Goal: Book appointment/travel/reservation

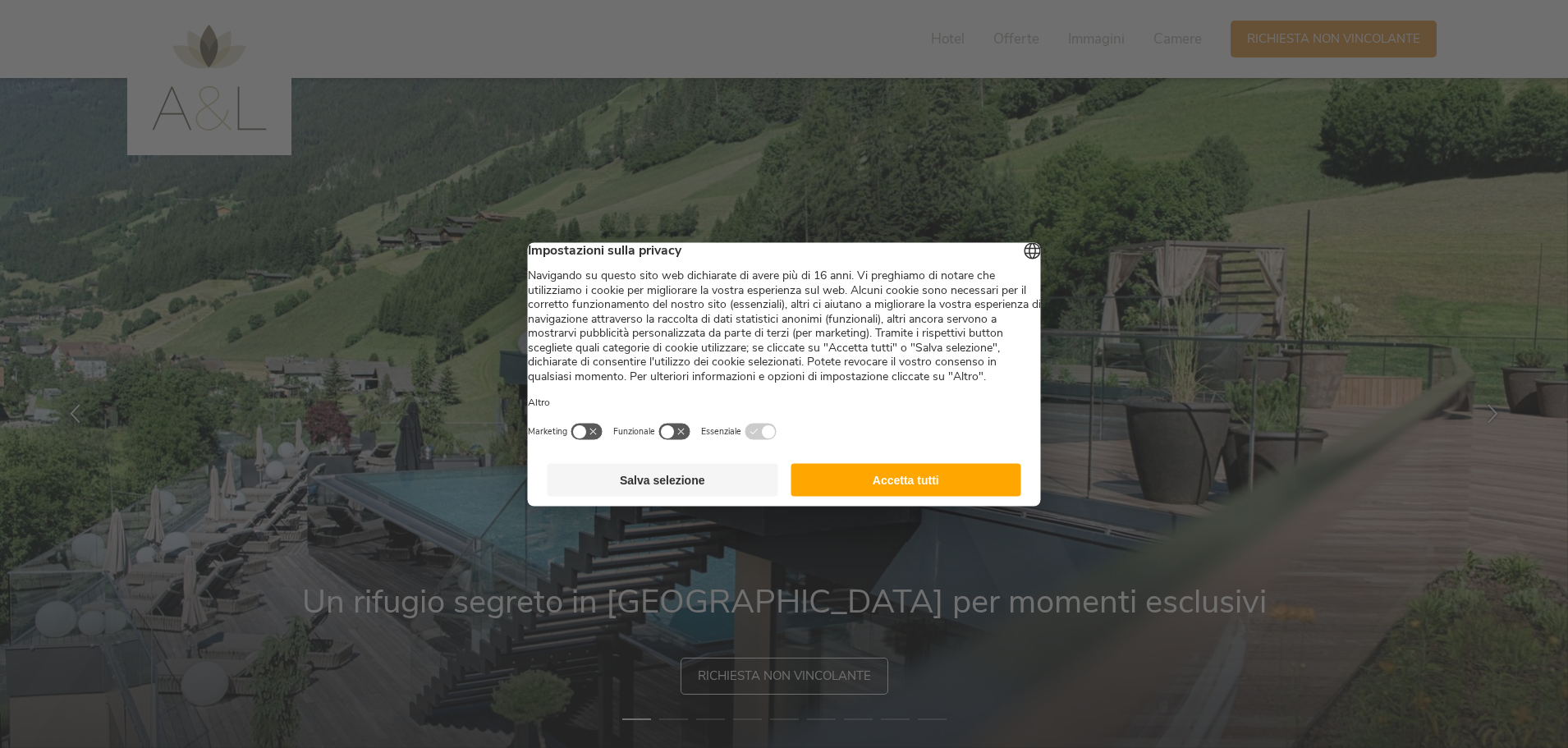
click at [976, 496] on button "Accetta tutti" at bounding box center [905, 480] width 231 height 33
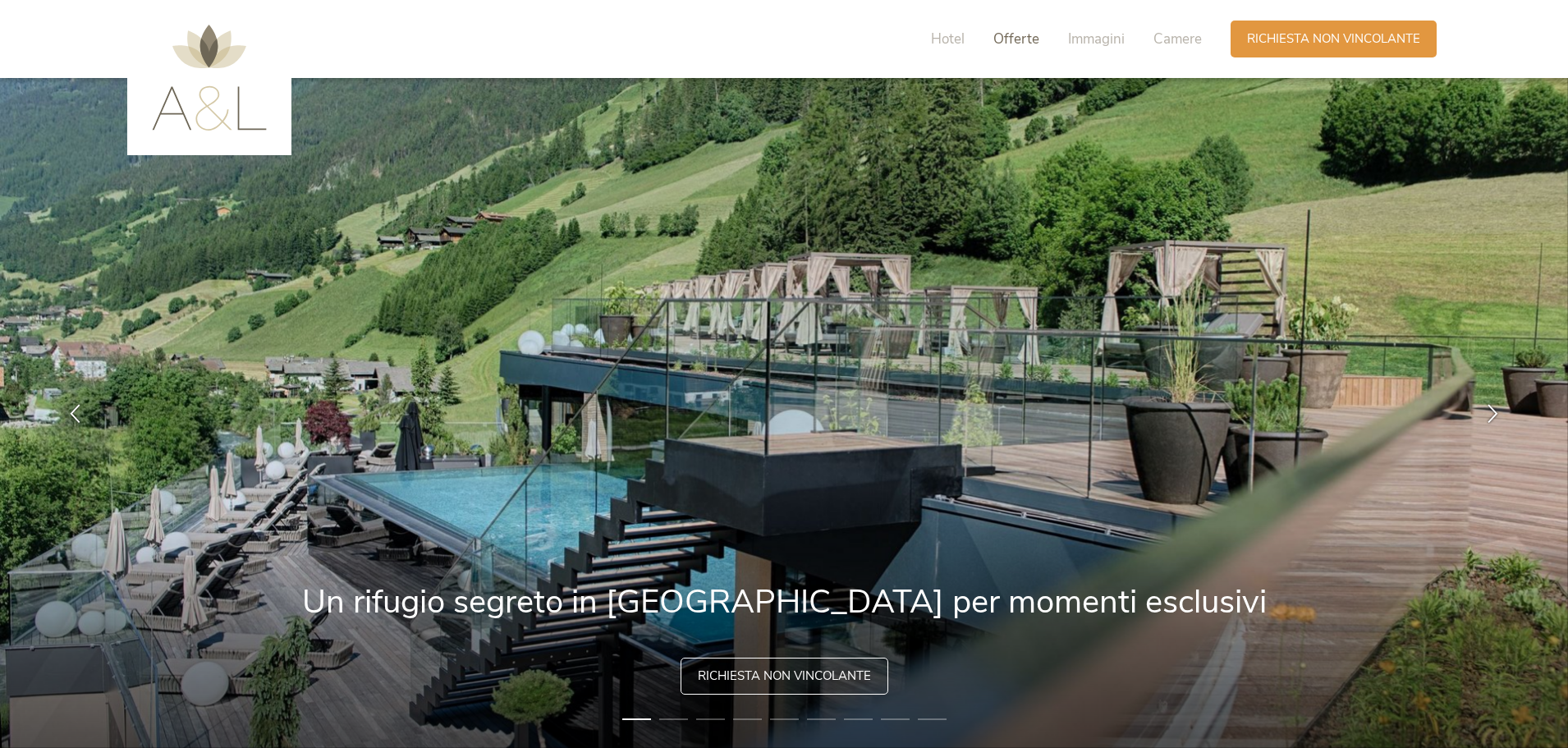
click at [1030, 44] on span "Offerte" at bounding box center [1016, 39] width 46 height 19
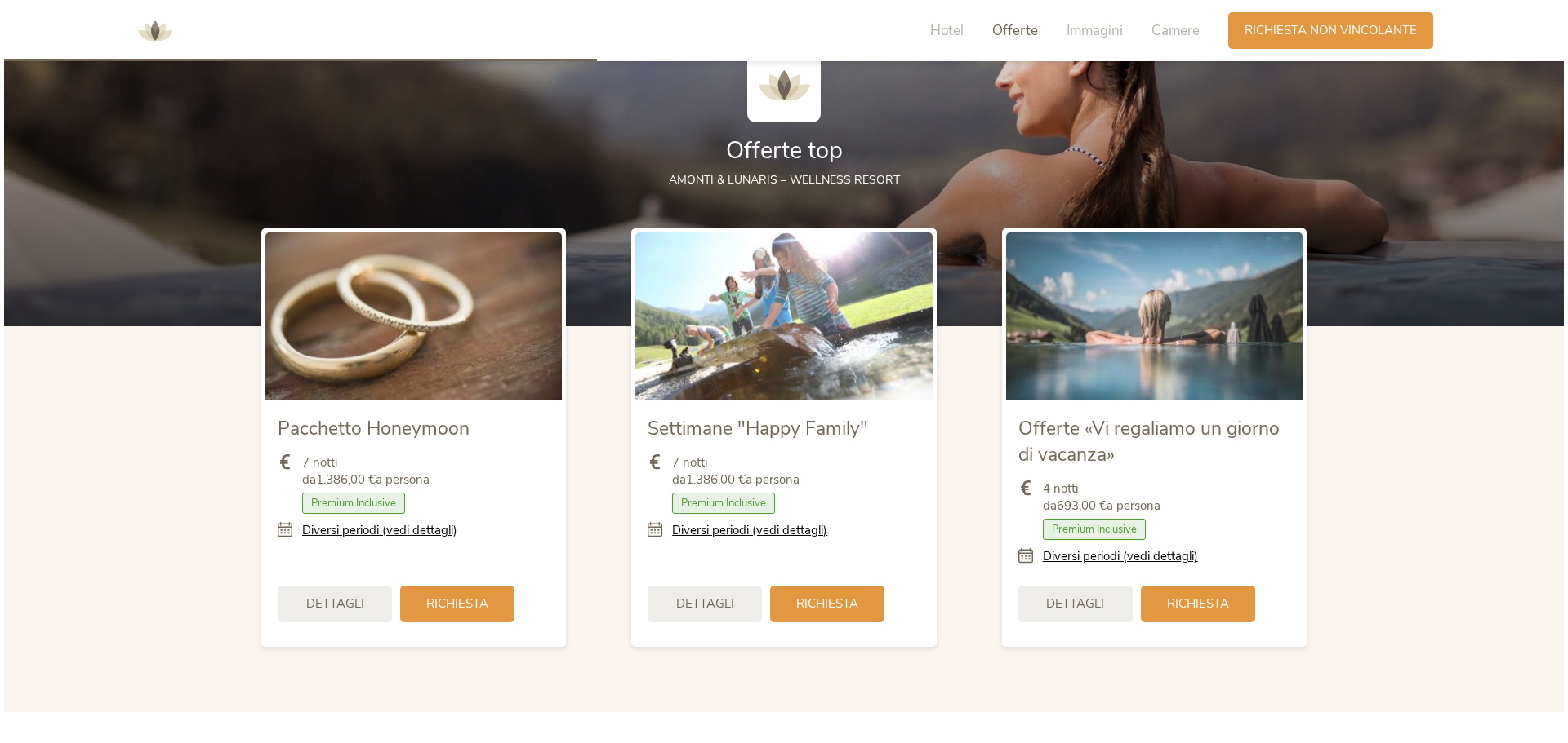
scroll to position [1932, 0]
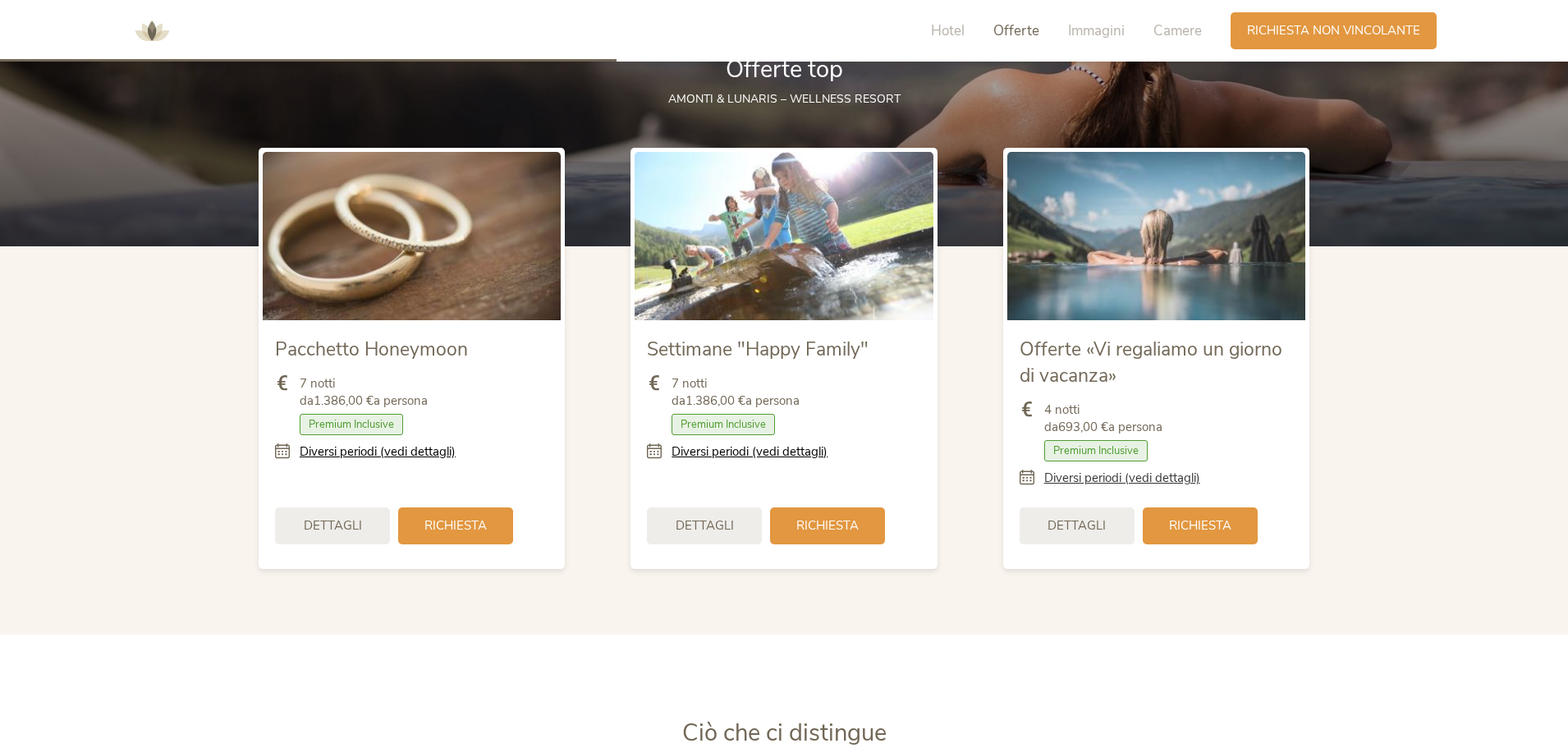
click at [1153, 483] on link "Diversi periodi (vedi dettagli)" at bounding box center [1123, 478] width 156 height 17
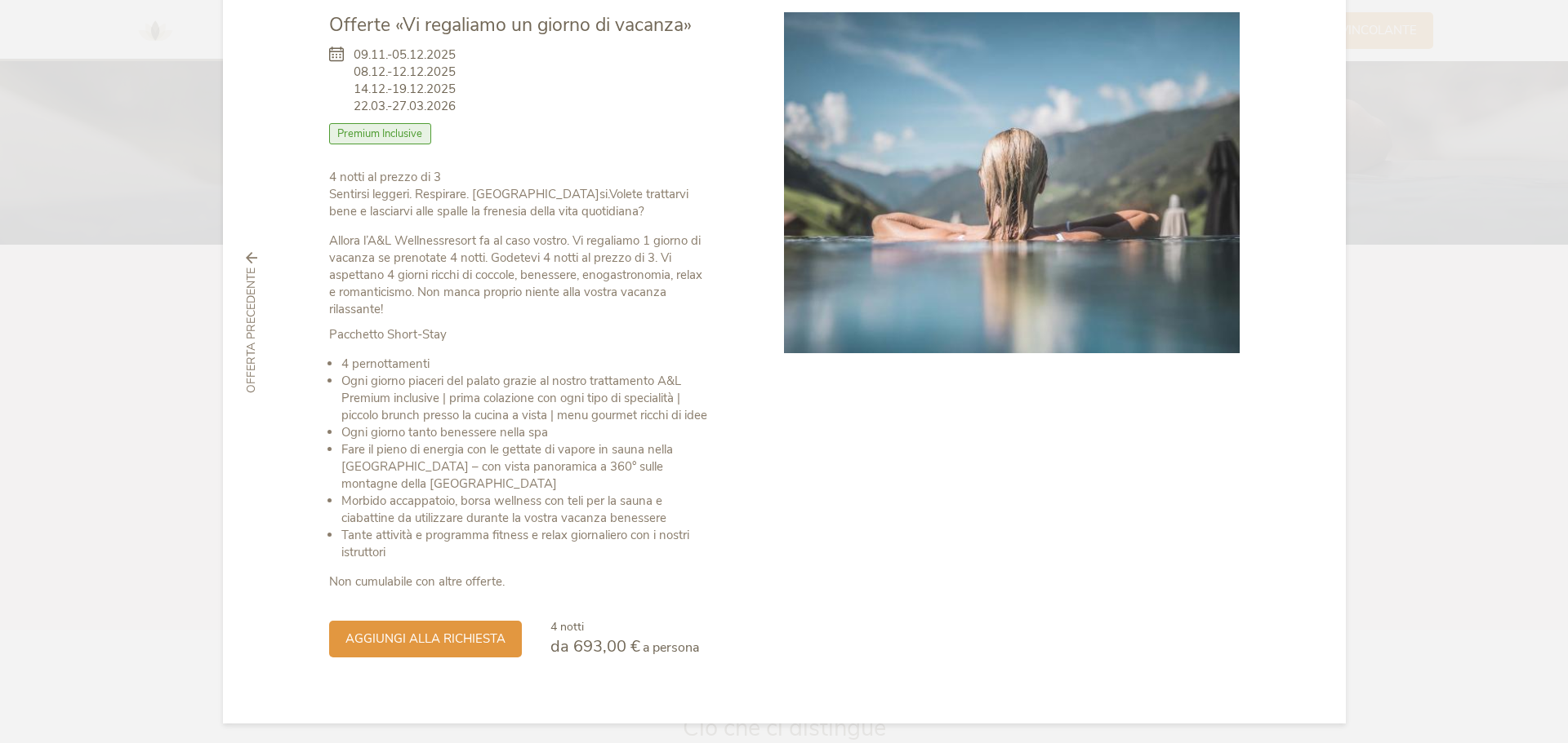
scroll to position [107, 0]
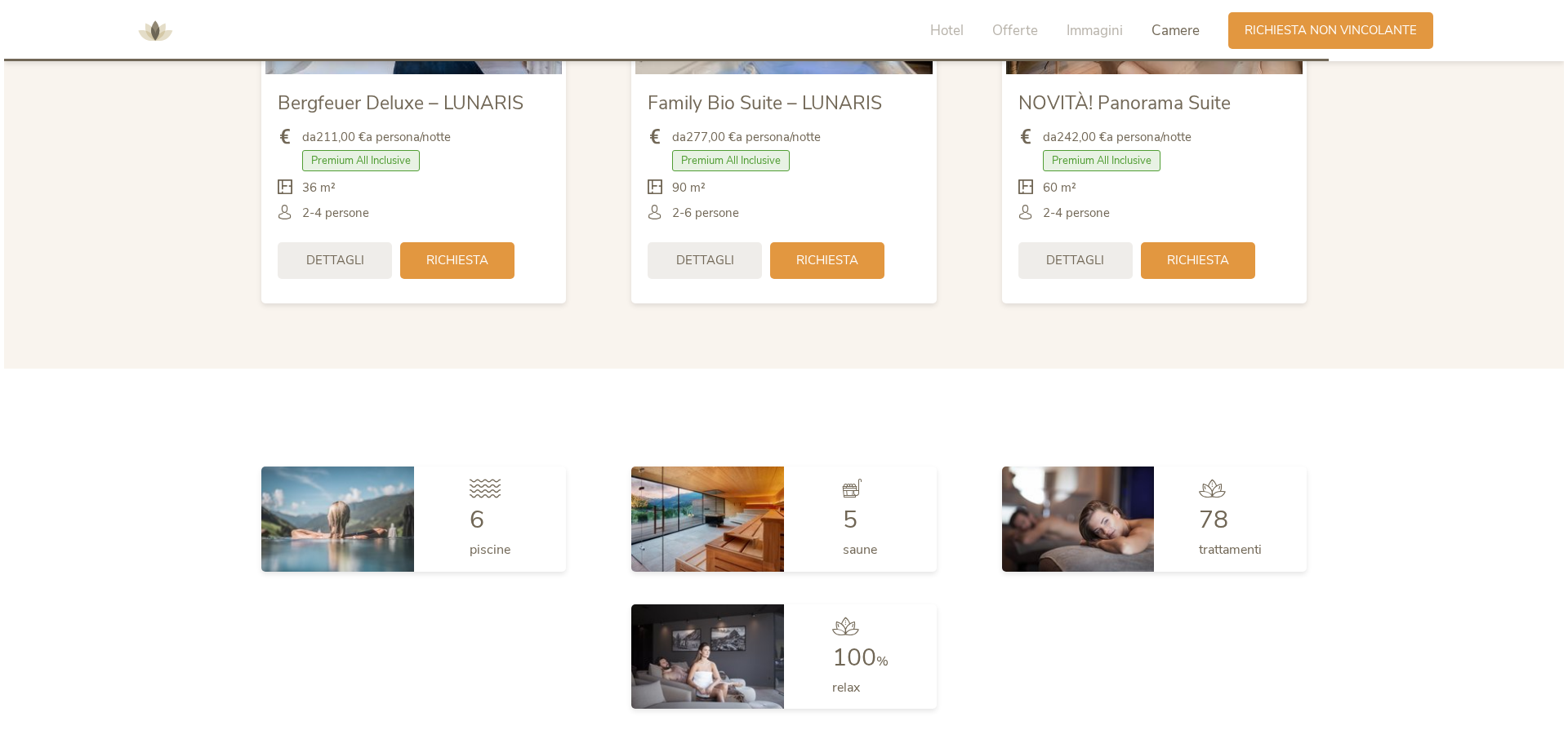
scroll to position [4080, 0]
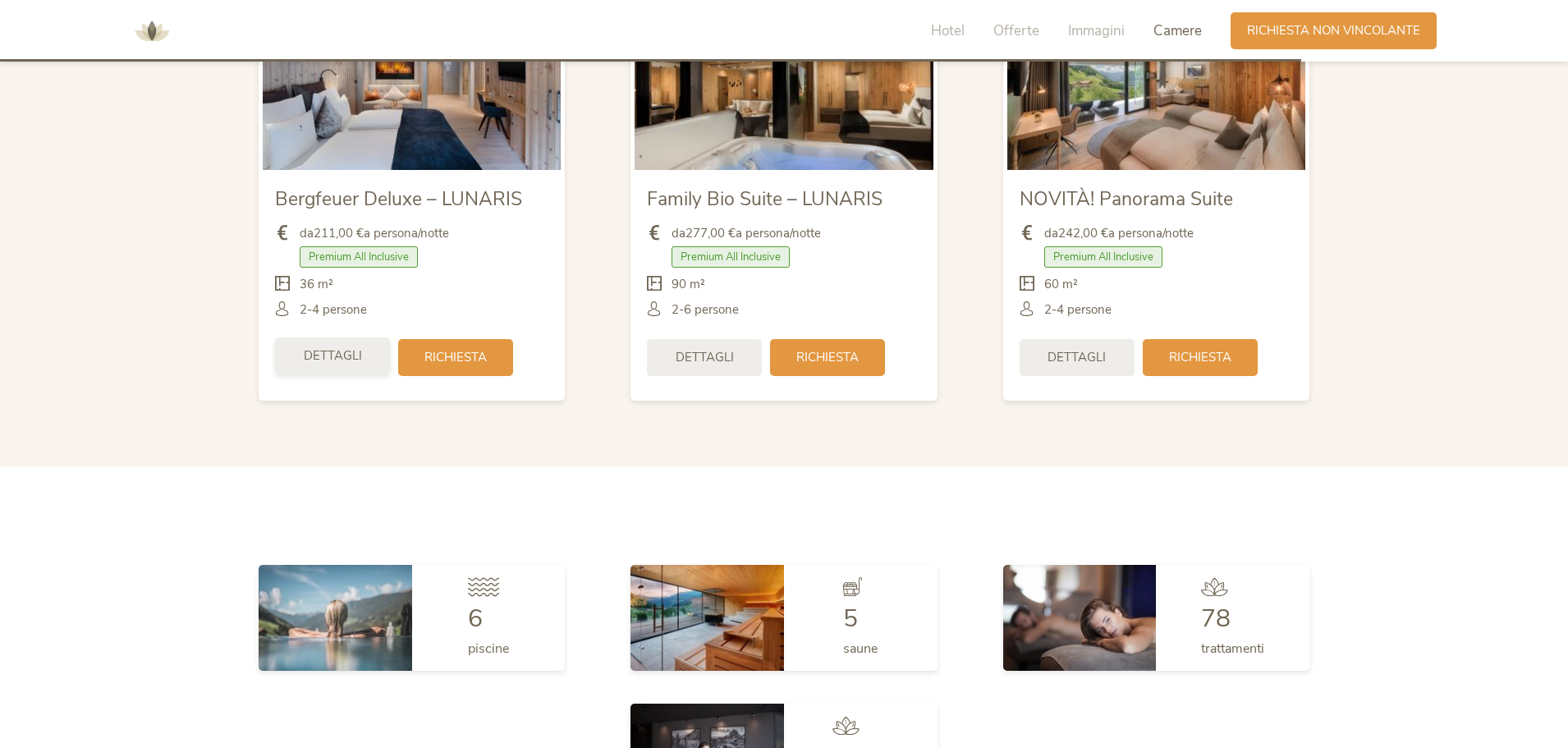
click at [363, 355] on div "Dettagli" at bounding box center [332, 356] width 115 height 37
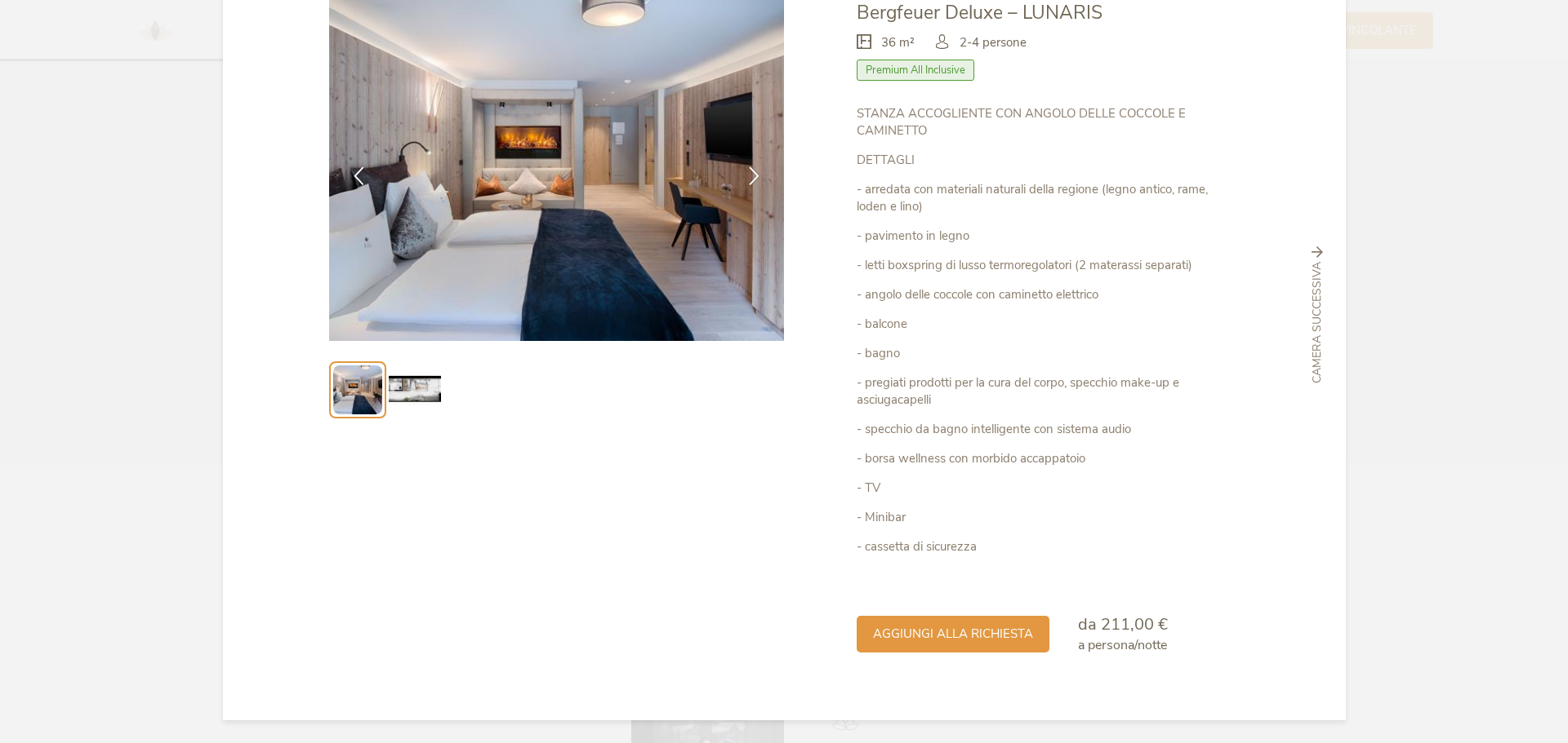
scroll to position [116, 0]
